Goal: Book appointment/travel/reservation

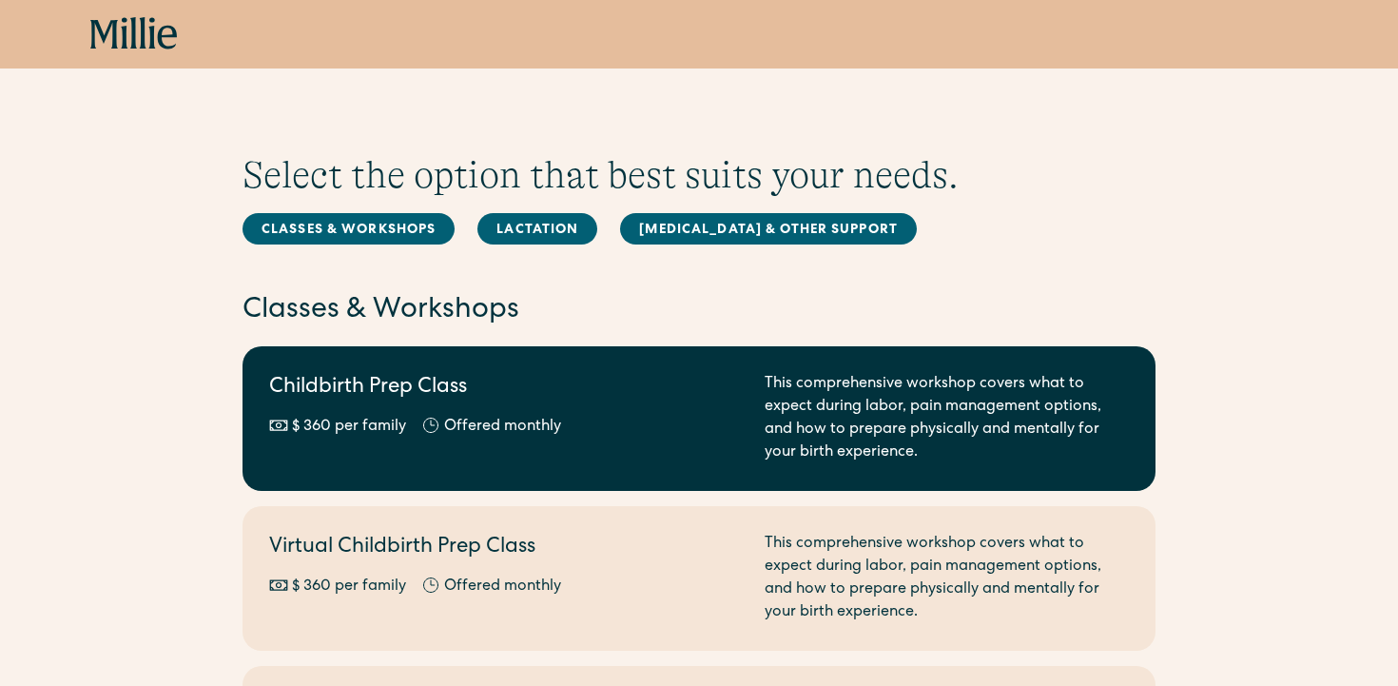
click at [458, 386] on h2 "Childbirth Prep Class" at bounding box center [505, 388] width 473 height 31
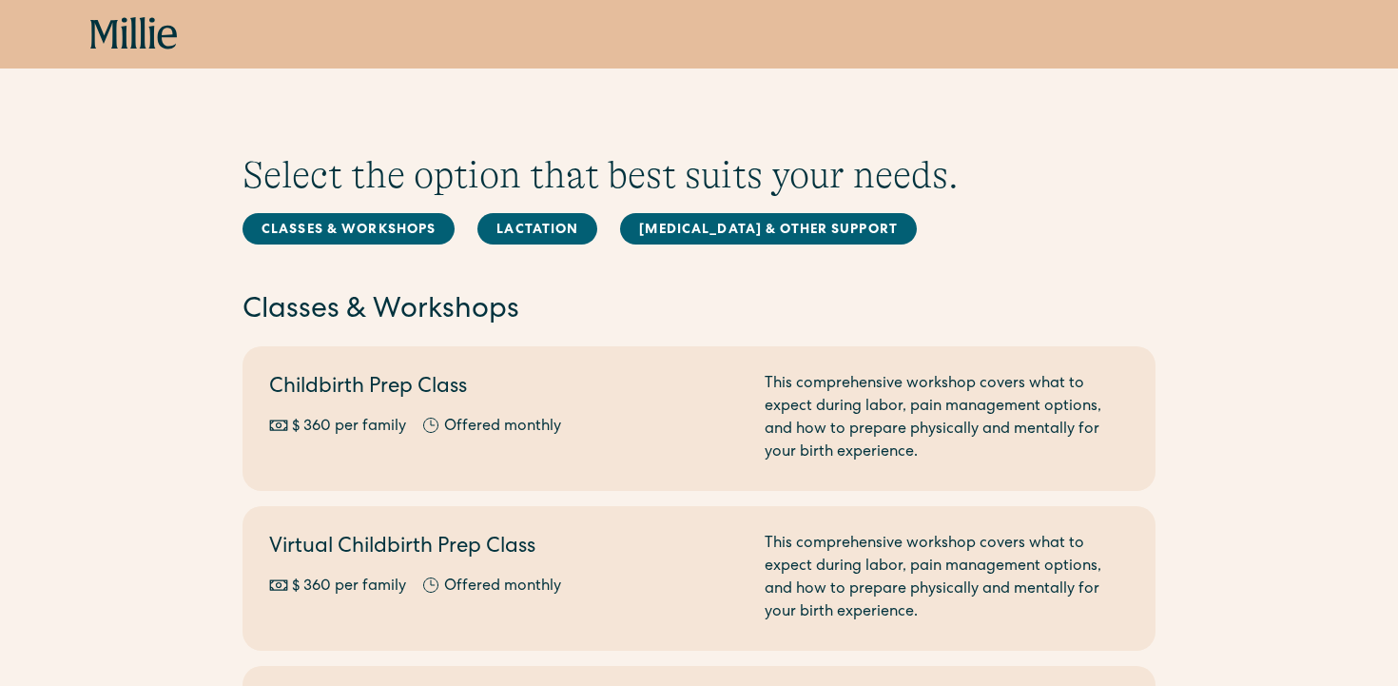
click at [139, 35] on icon at bounding box center [134, 34] width 88 height 34
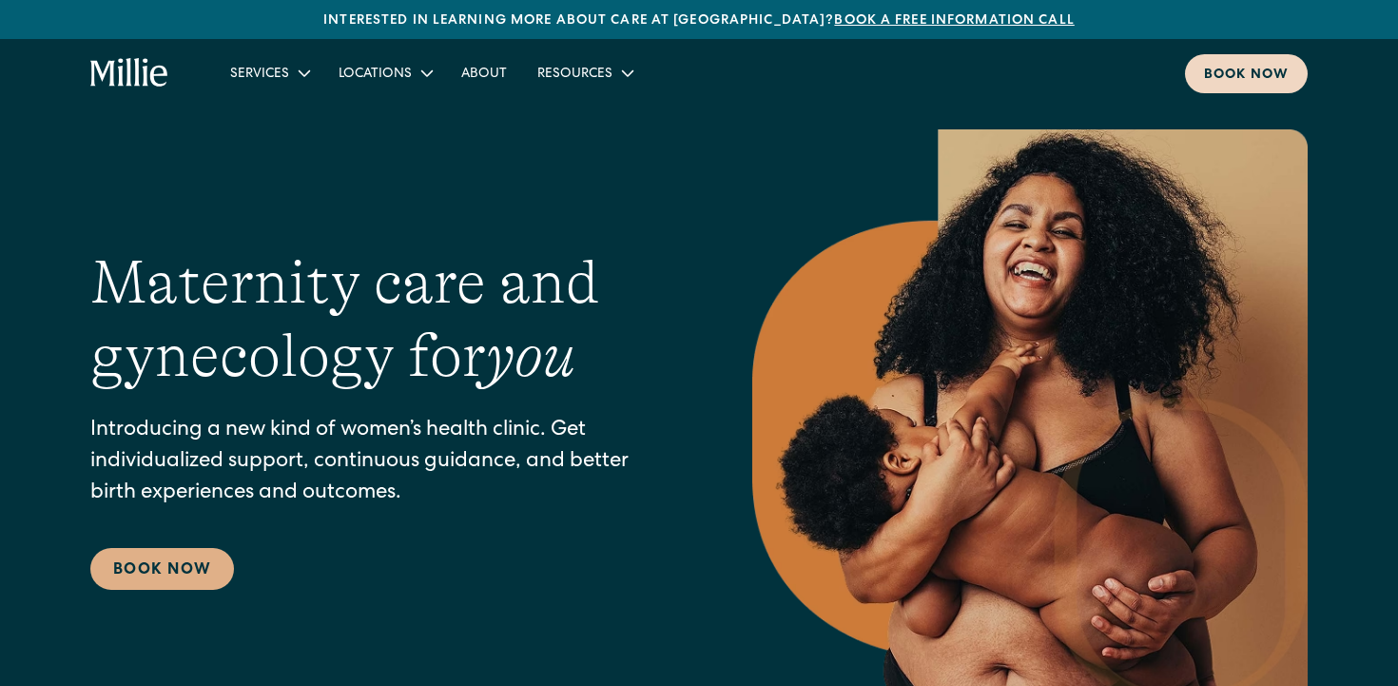
click at [1281, 62] on link "Book now" at bounding box center [1246, 73] width 123 height 39
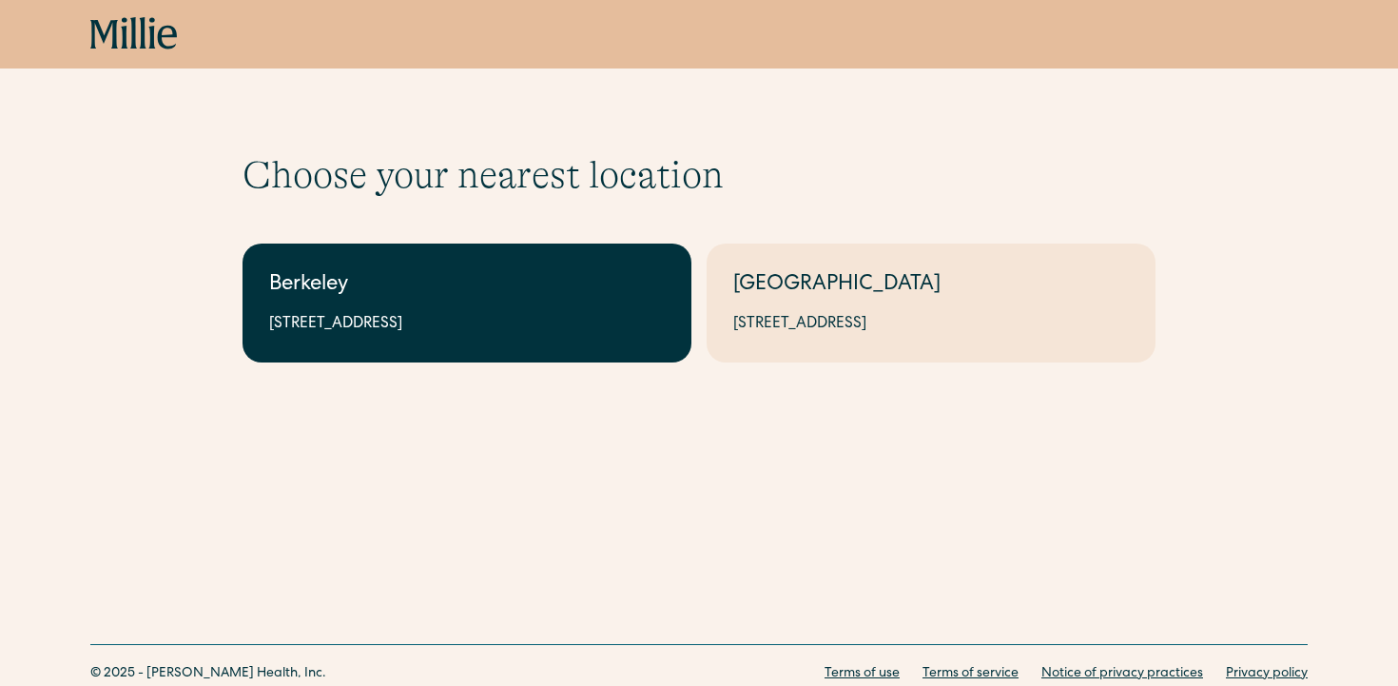
click at [466, 283] on div "Berkeley" at bounding box center [467, 285] width 396 height 31
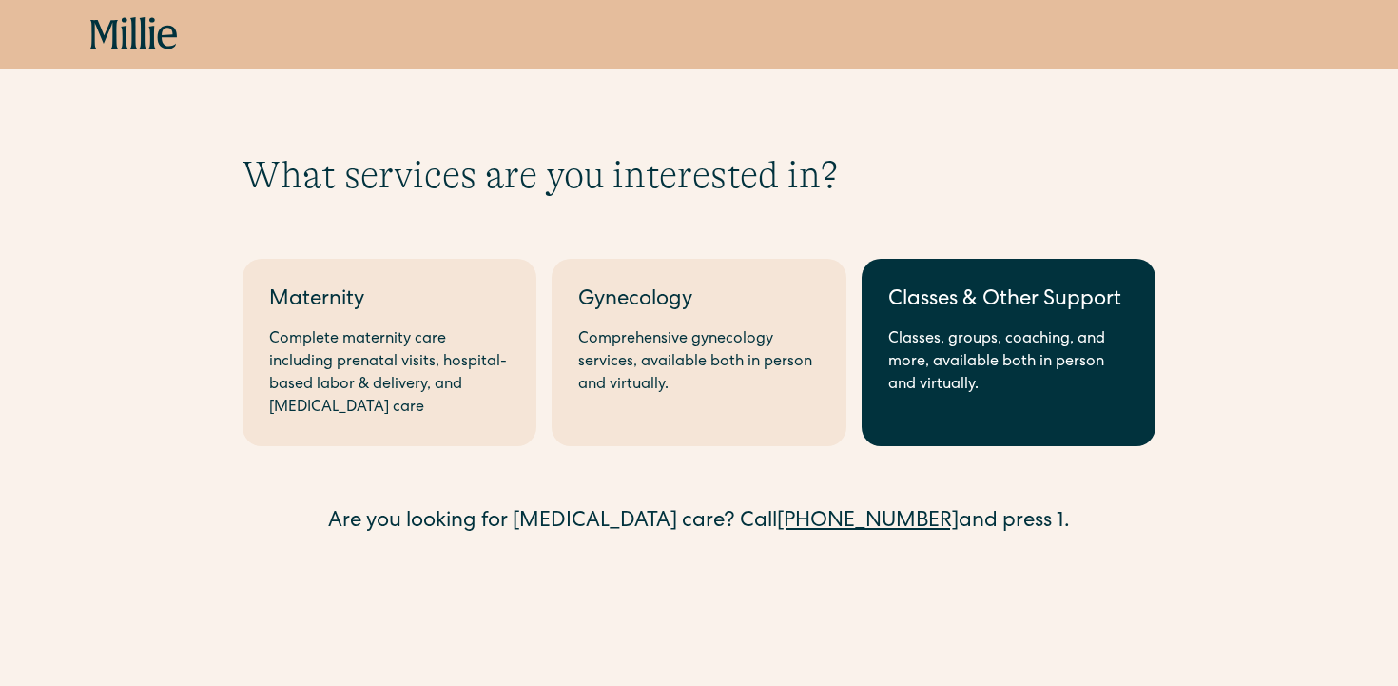
click at [984, 352] on div "Classes, groups, coaching, and more, available both in person and virtually." at bounding box center [1008, 362] width 241 height 68
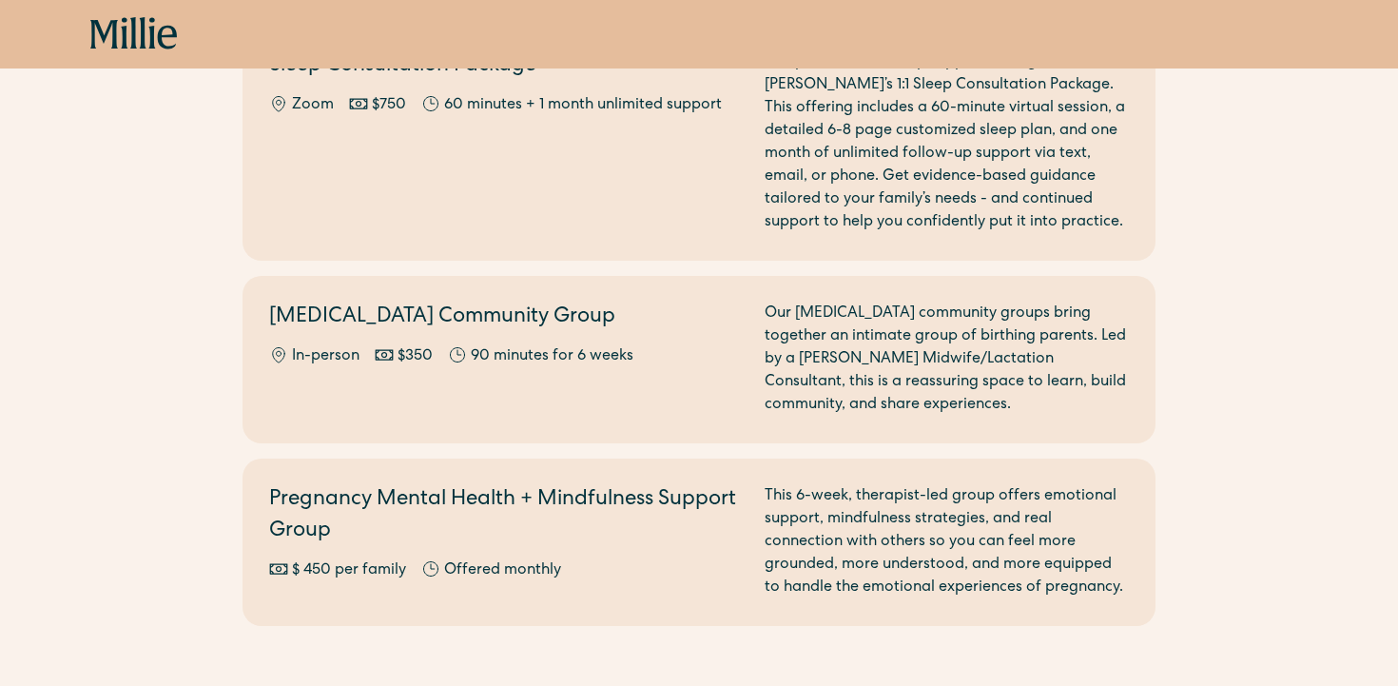
scroll to position [2142, 0]
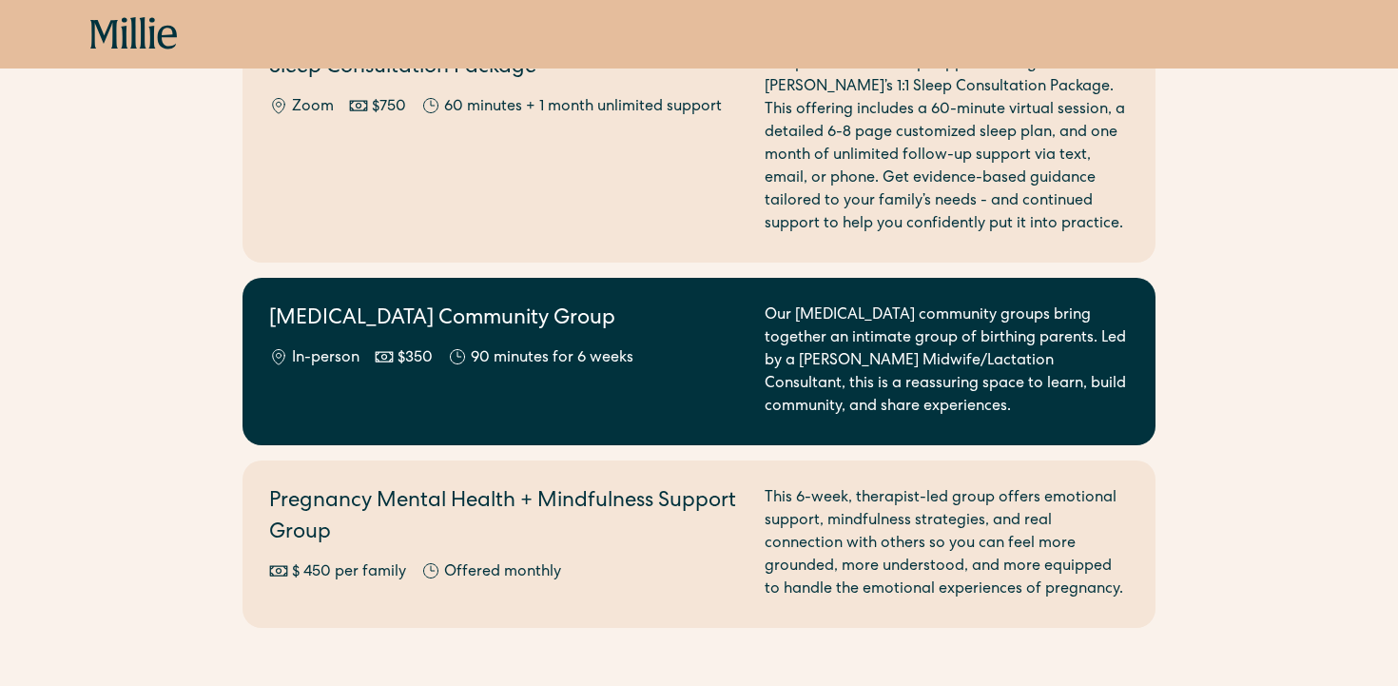
click at [651, 347] on div "In-person $350 90 minutes for 6 weeks" at bounding box center [505, 358] width 473 height 23
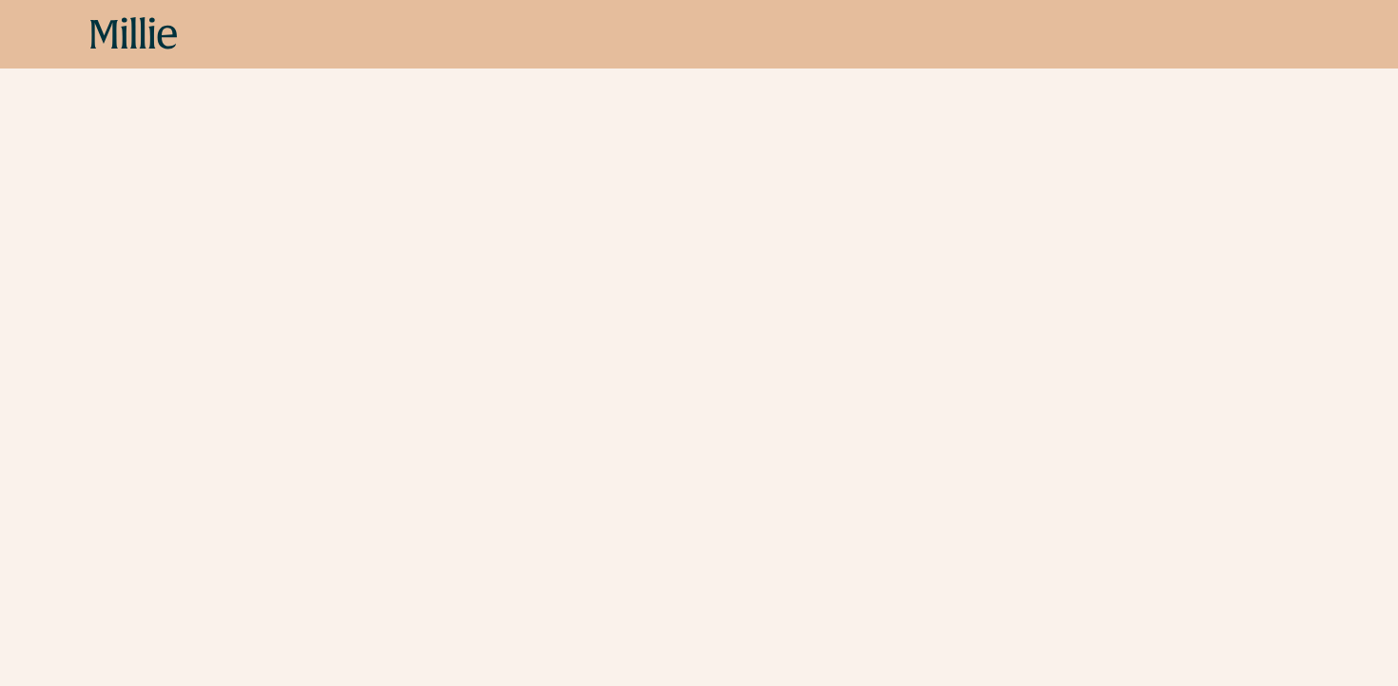
scroll to position [1080, 0]
click at [107, 31] on icon at bounding box center [104, 34] width 28 height 29
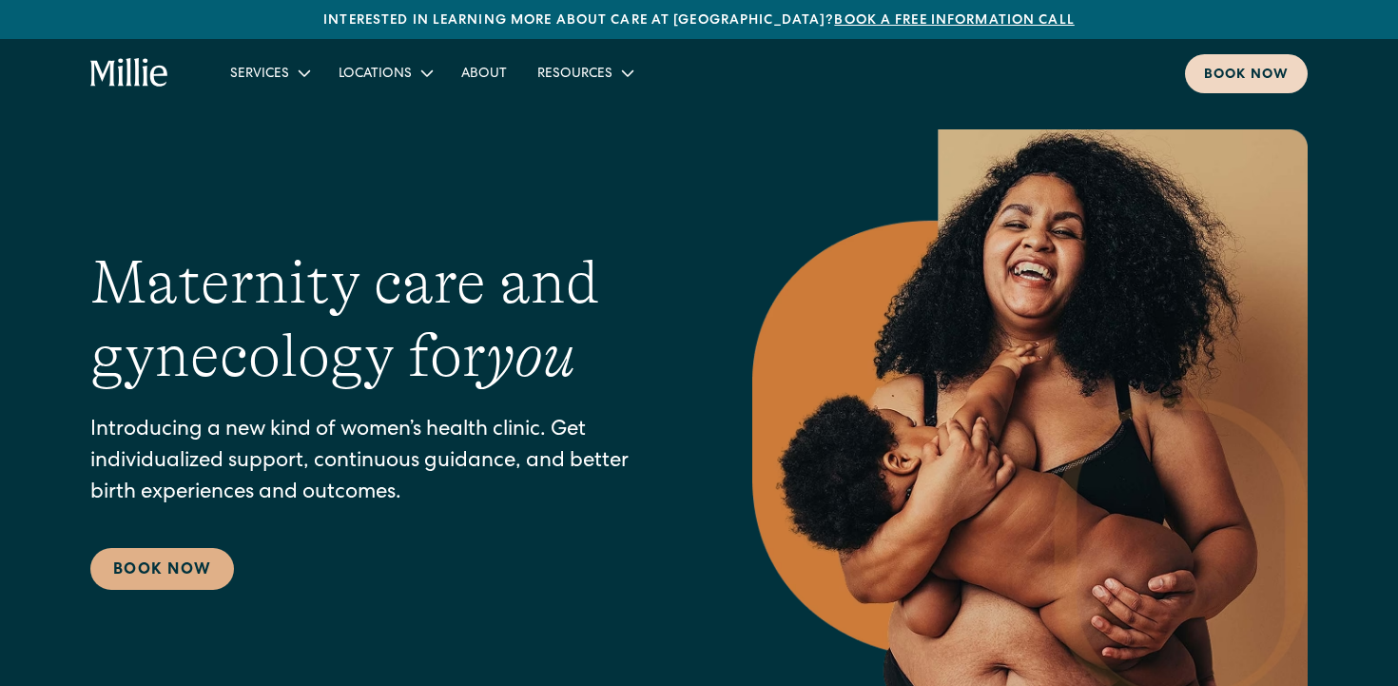
click at [1273, 69] on div "Book now" at bounding box center [1246, 76] width 85 height 20
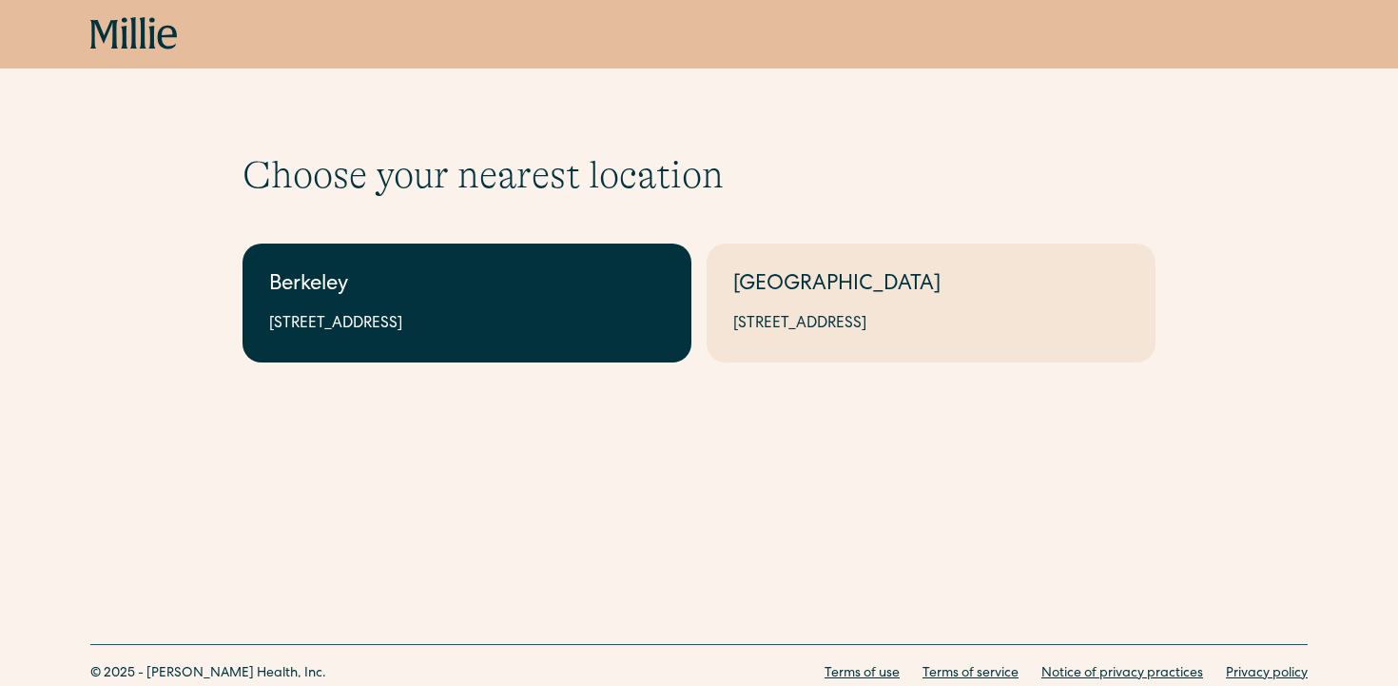
click at [580, 297] on div "Berkeley" at bounding box center [467, 285] width 396 height 31
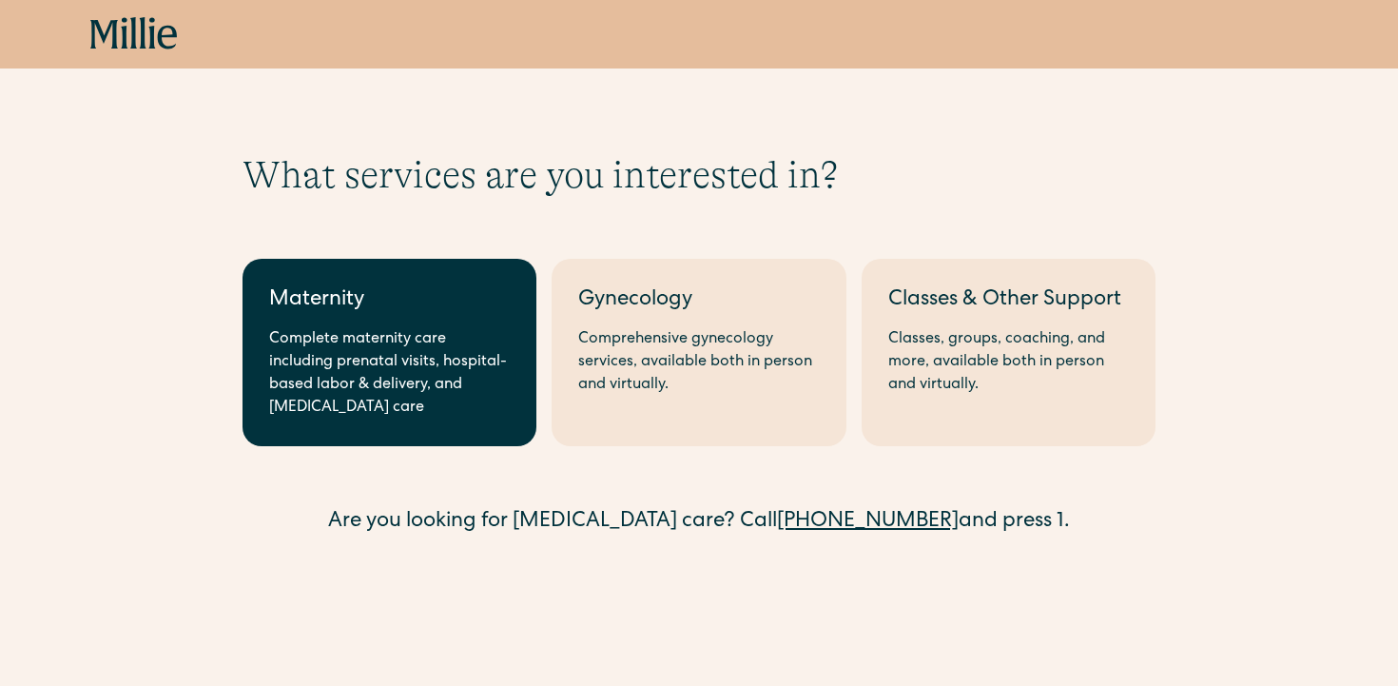
click at [455, 326] on link "Maternity Complete maternity care including prenatal visits, hospital-based lab…" at bounding box center [390, 352] width 294 height 187
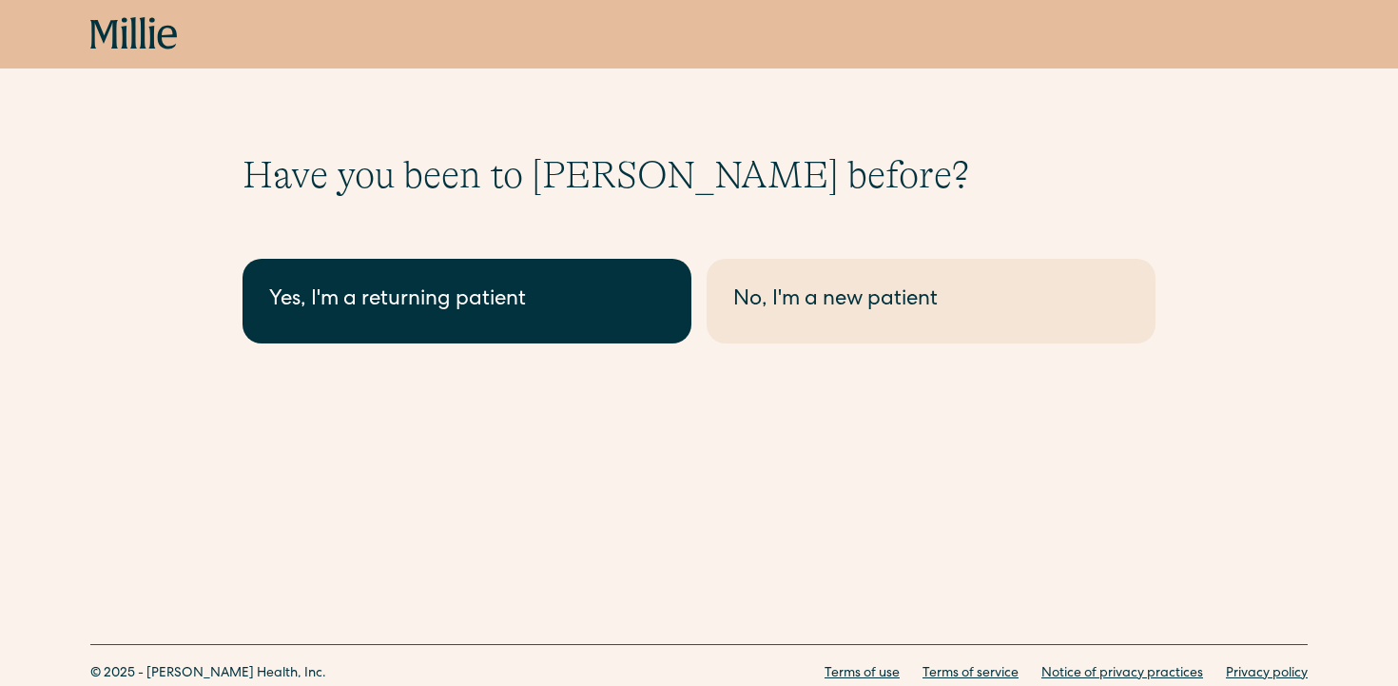
click at [541, 330] on link "Yes, I'm a returning patient" at bounding box center [467, 301] width 449 height 85
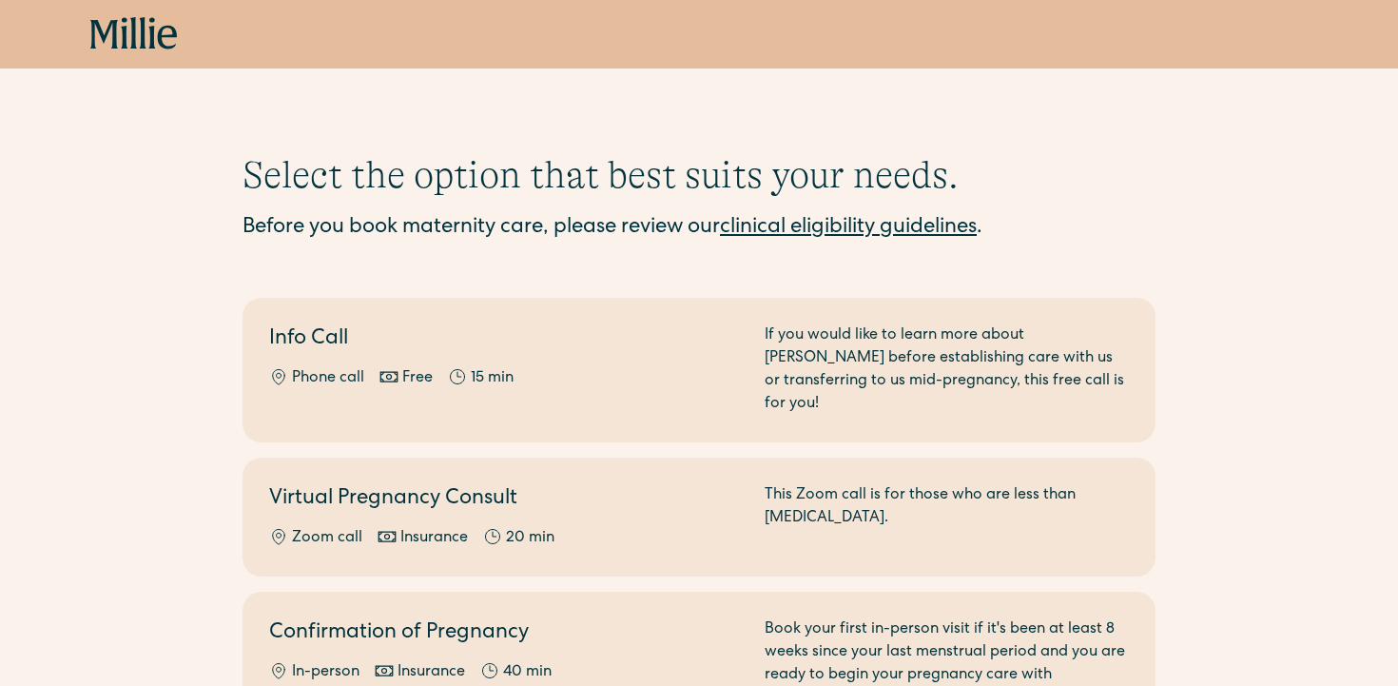
click at [89, 18] on div "Book now" at bounding box center [699, 34] width 1398 height 68
click at [99, 35] on icon at bounding box center [134, 34] width 88 height 34
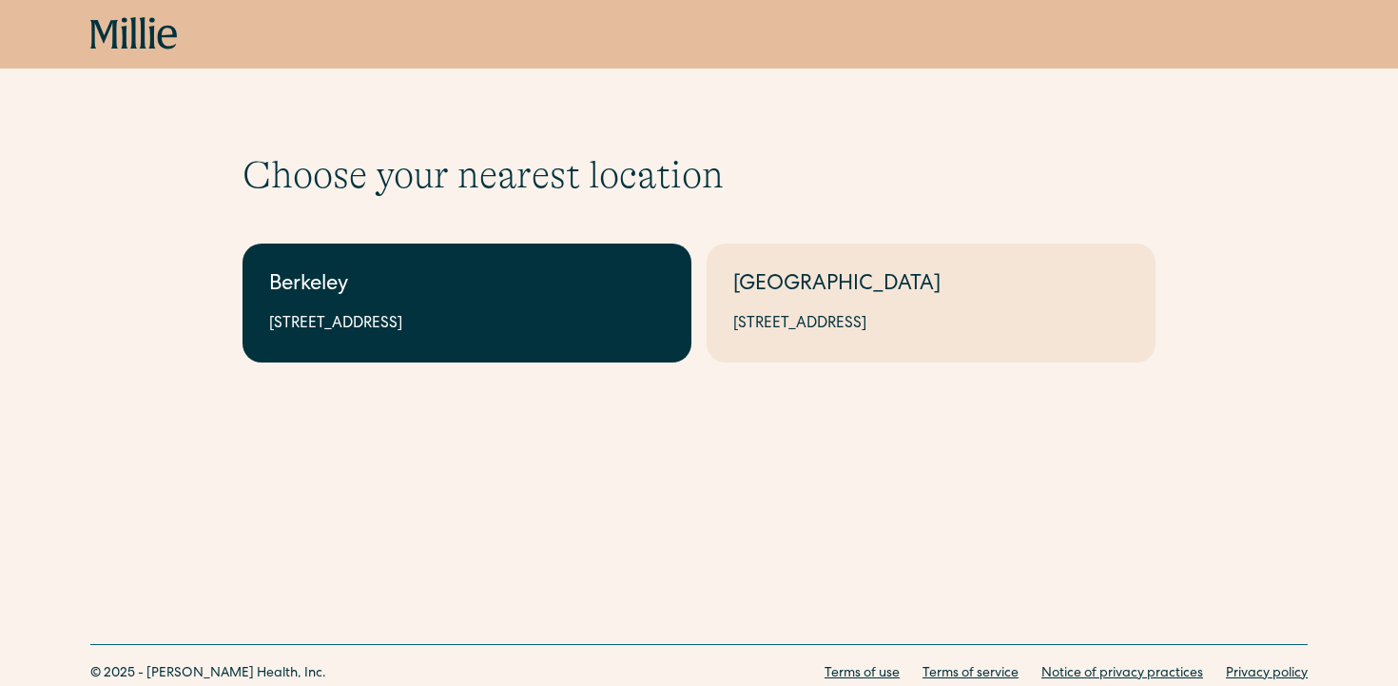
click at [586, 307] on link "Berkeley [STREET_ADDRESS]" at bounding box center [467, 303] width 449 height 119
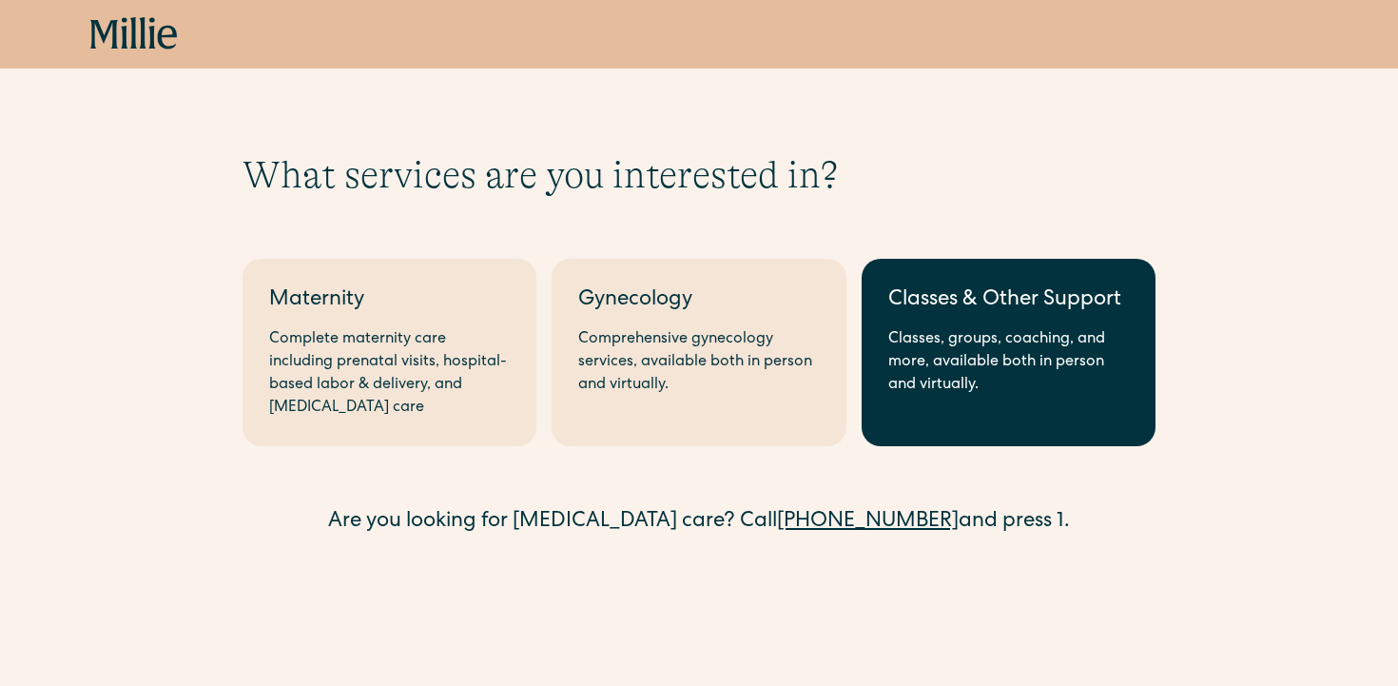
click at [996, 341] on div "Classes, groups, coaching, and more, available both in person and virtually." at bounding box center [1008, 362] width 241 height 68
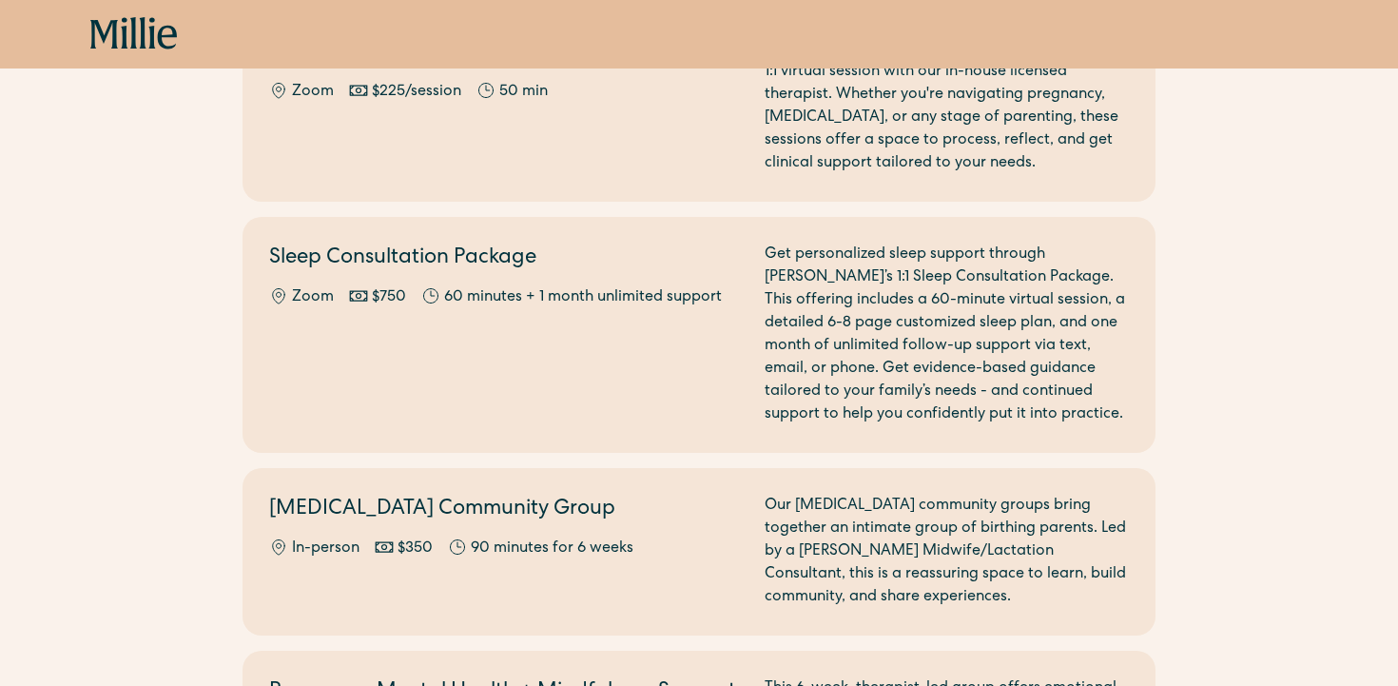
scroll to position [1999, 0]
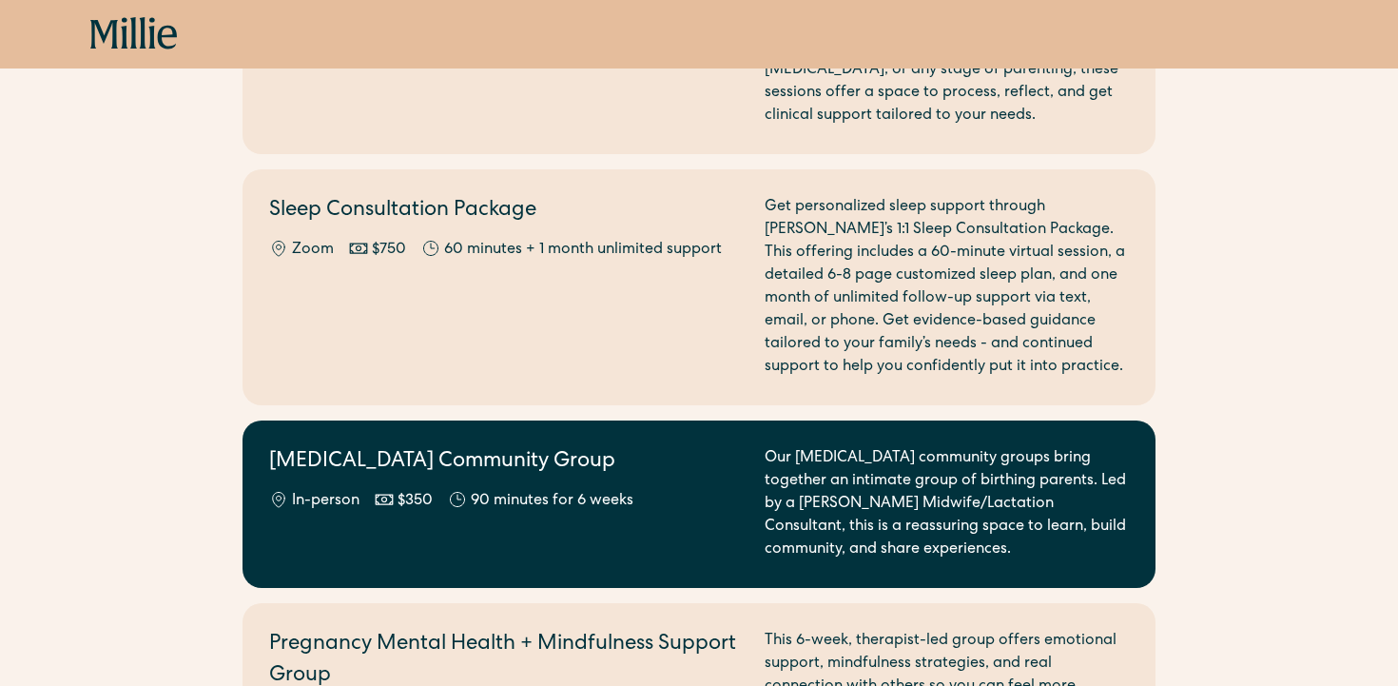
click at [537, 447] on h2 "[MEDICAL_DATA] Community Group" at bounding box center [505, 462] width 473 height 31
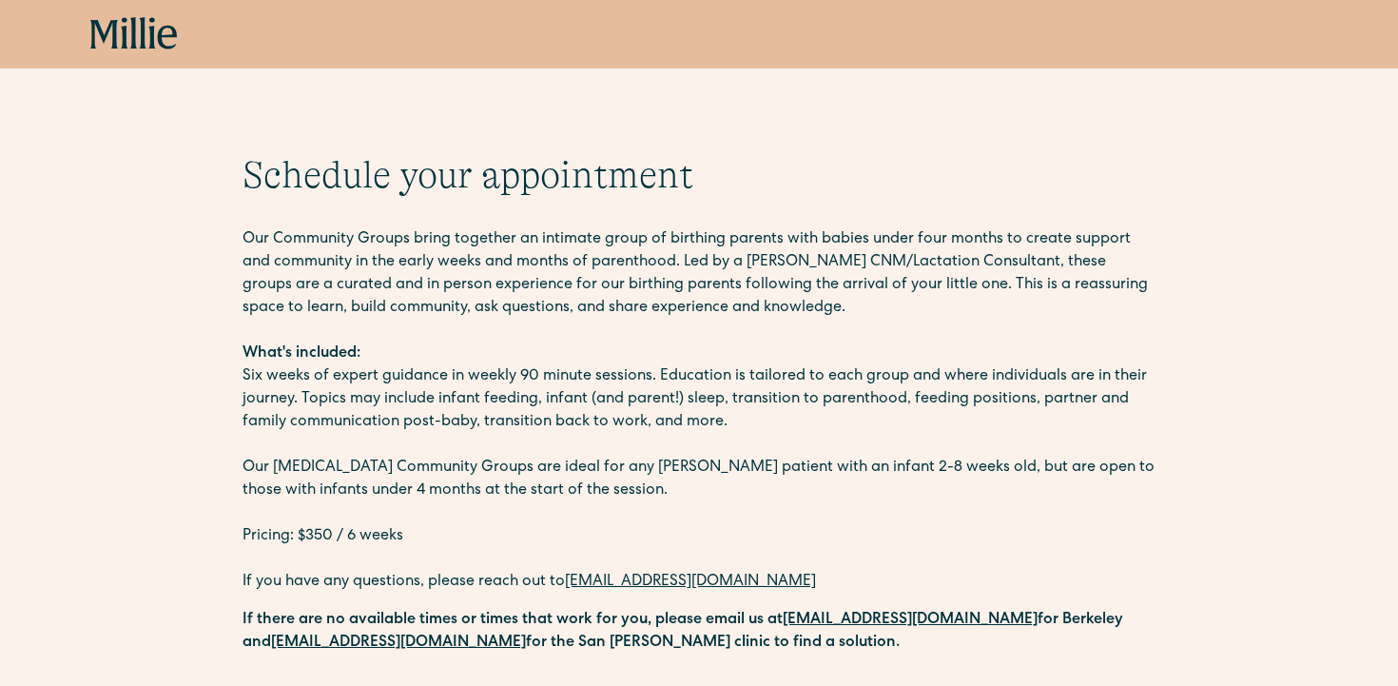
drag, startPoint x: 237, startPoint y: 238, endPoint x: 639, endPoint y: 525, distance: 494.4
copy div "Our Community Groups bring together an intimate group of birthing parents with …"
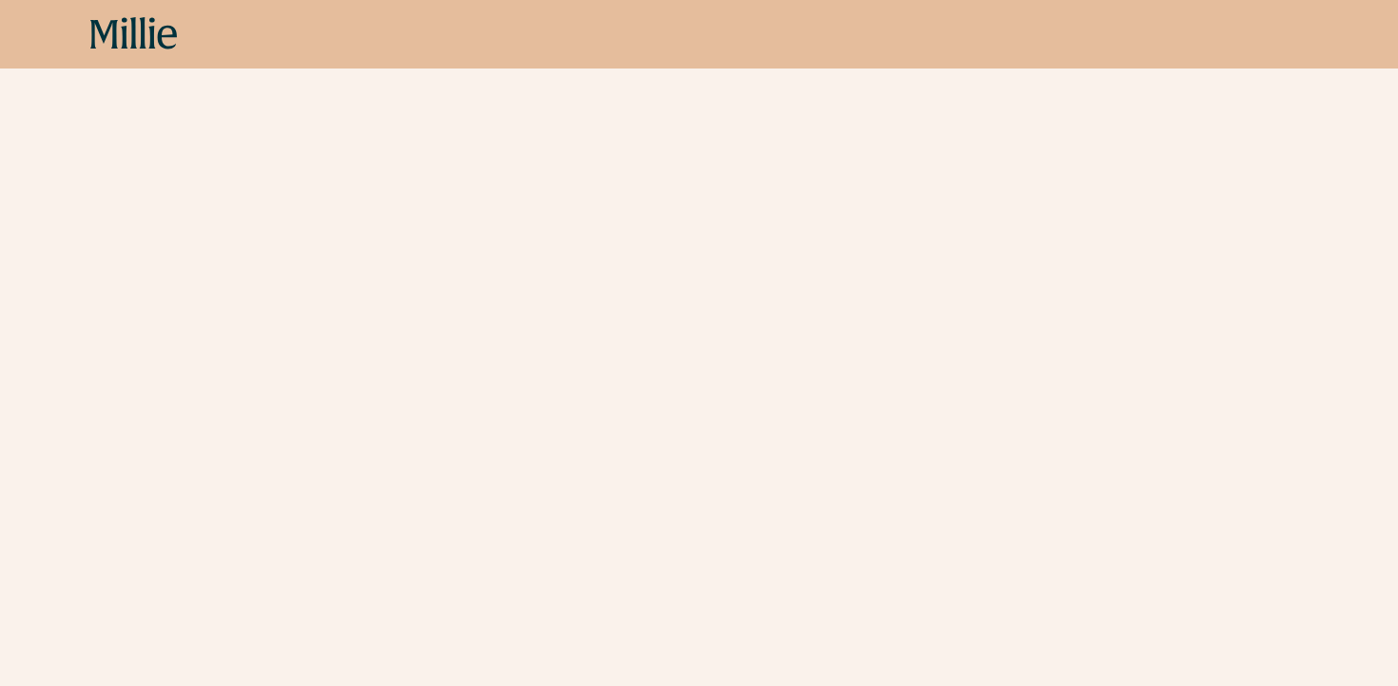
scroll to position [970, 0]
